Goal: Task Accomplishment & Management: Manage account settings

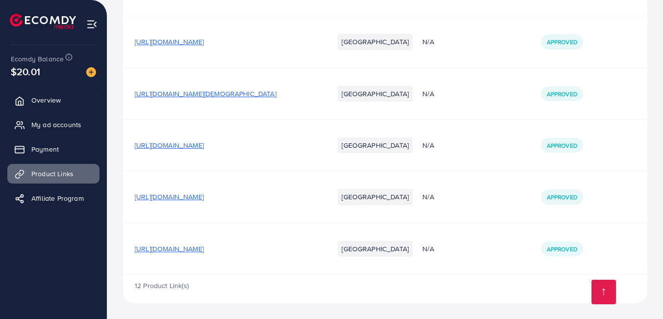
scroll to position [470, 0]
click at [204, 199] on span "[URL][DOMAIN_NAME]" at bounding box center [169, 197] width 69 height 10
click at [60, 96] on span "Overview" at bounding box center [48, 100] width 29 height 10
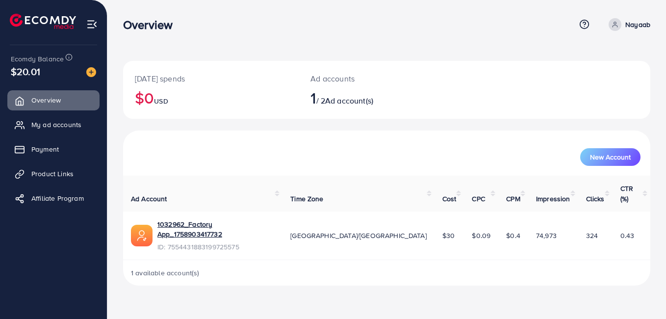
click at [251, 211] on td "1032962_Factory App_1758903417732 ID: 7554431883199725575" at bounding box center [202, 235] width 159 height 48
click at [253, 219] on link "1032962_Factory App_1758903417732" at bounding box center [215, 229] width 117 height 20
drag, startPoint x: 48, startPoint y: 171, endPoint x: 84, endPoint y: 186, distance: 38.9
click at [48, 171] on span "Product Links" at bounding box center [52, 174] width 42 height 10
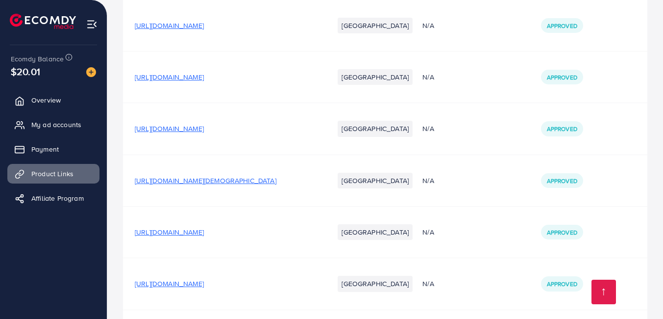
scroll to position [470, 0]
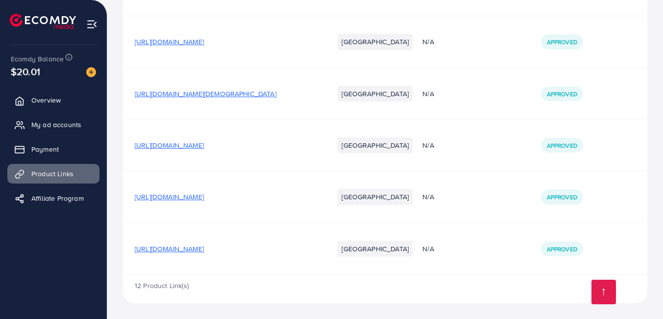
click at [204, 197] on span "[URL][DOMAIN_NAME]" at bounding box center [169, 197] width 69 height 10
click at [47, 96] on span "Overview" at bounding box center [48, 100] width 29 height 10
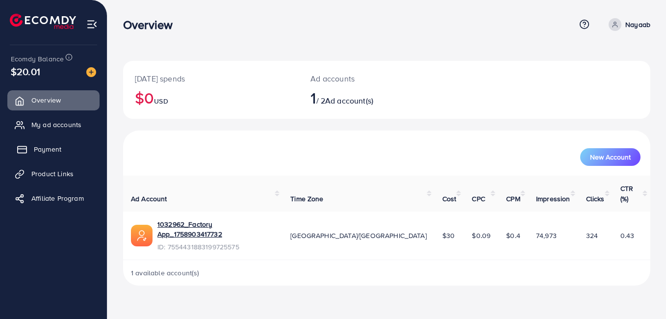
click at [55, 147] on span "Payment" at bounding box center [47, 149] width 27 height 10
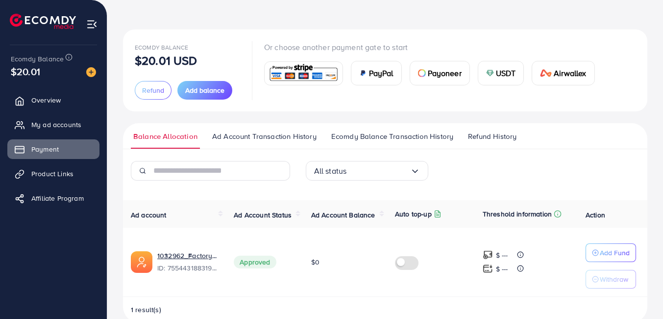
scroll to position [50, 0]
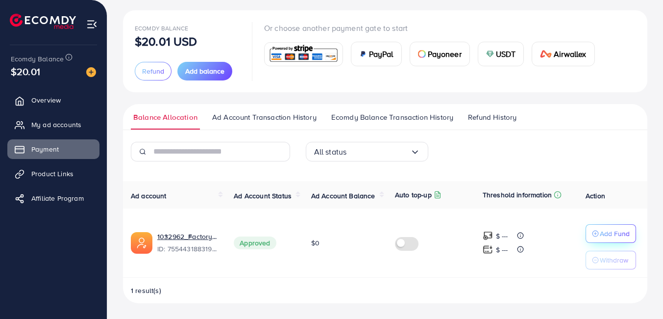
click at [620, 234] on p "Add Fund" at bounding box center [615, 233] width 30 height 12
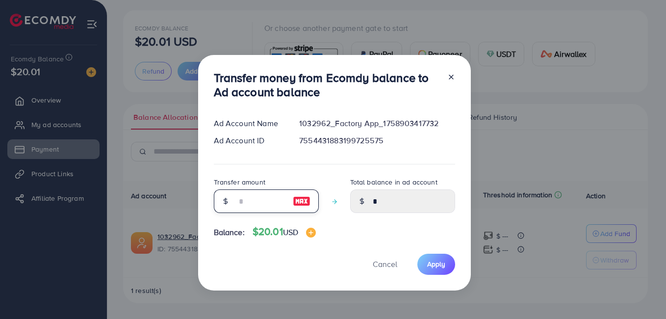
click at [270, 197] on input "number" at bounding box center [260, 201] width 49 height 24
type input "*"
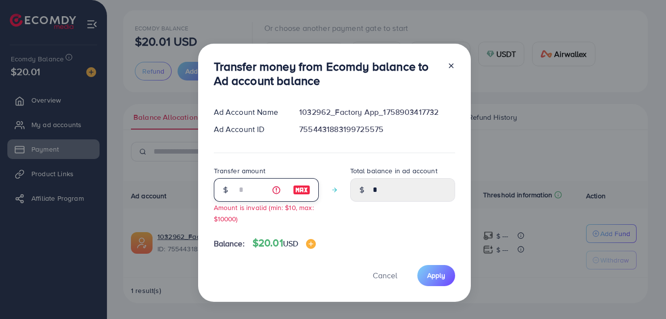
type input "****"
type input "**"
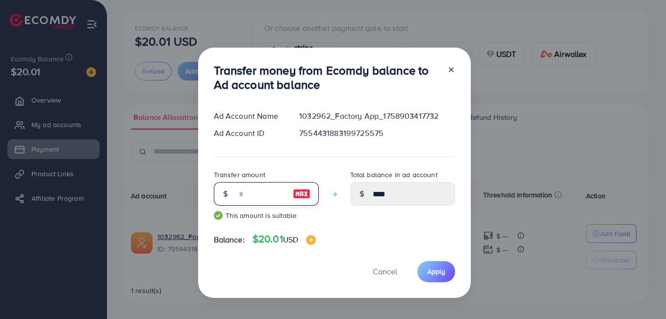
type input "*****"
type input "**"
click at [435, 280] on button "Apply" at bounding box center [436, 271] width 38 height 21
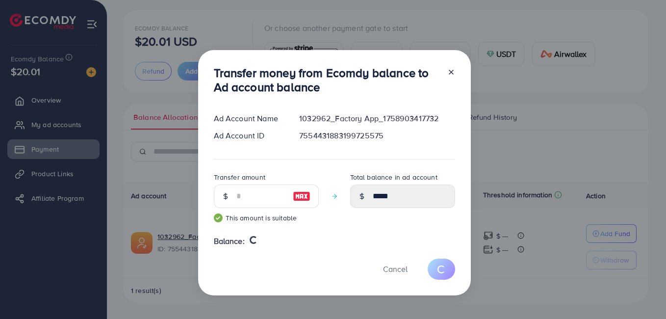
type input "*"
